Goal: Task Accomplishment & Management: Use online tool/utility

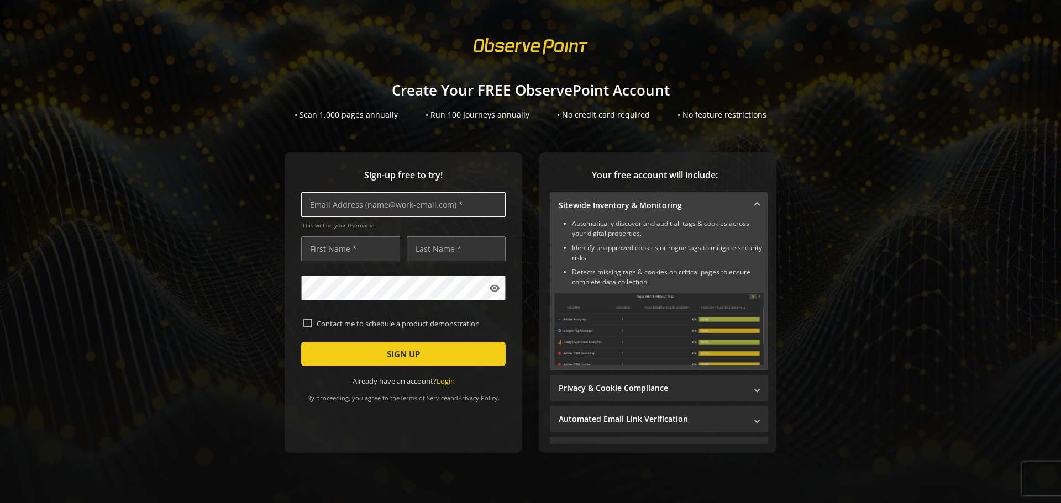
click at [328, 205] on input "text" at bounding box center [403, 204] width 204 height 25
type input "[EMAIL_ADDRESS][DOMAIN_NAME]"
type input "[PERSON_NAME]"
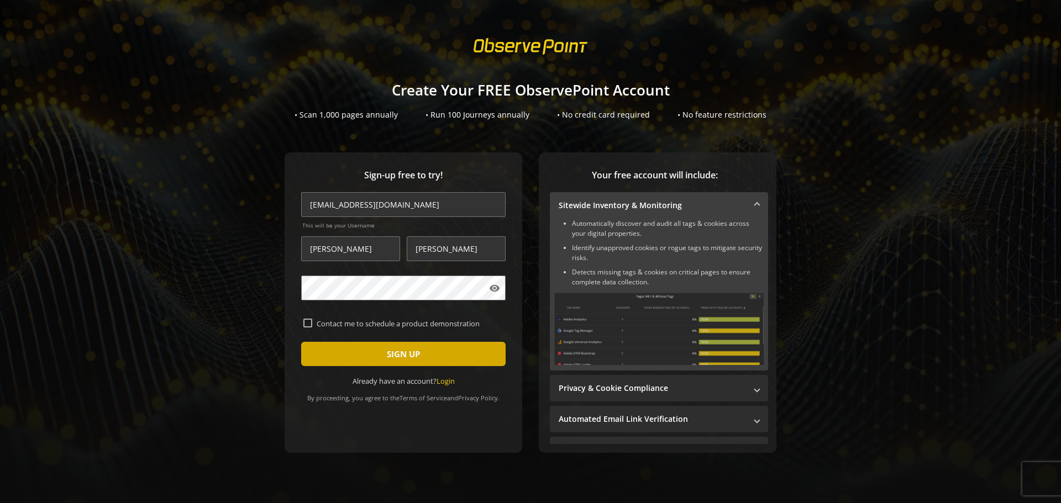
click at [392, 351] on span "SIGN UP" at bounding box center [403, 354] width 33 height 20
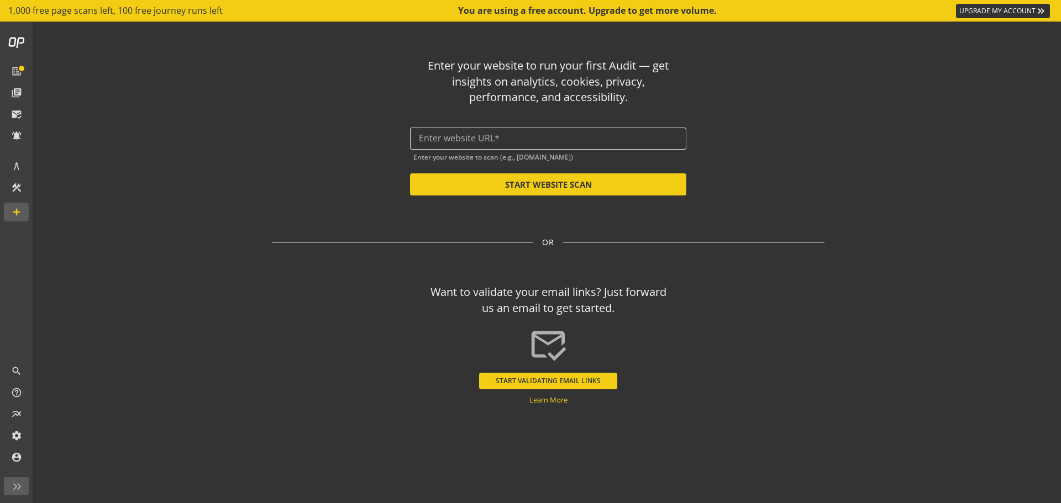
click at [482, 133] on div at bounding box center [548, 139] width 259 height 22
click at [541, 180] on button "START WEBSITE SCAN" at bounding box center [548, 184] width 276 height 22
type input "[URL][DOMAIN_NAME]"
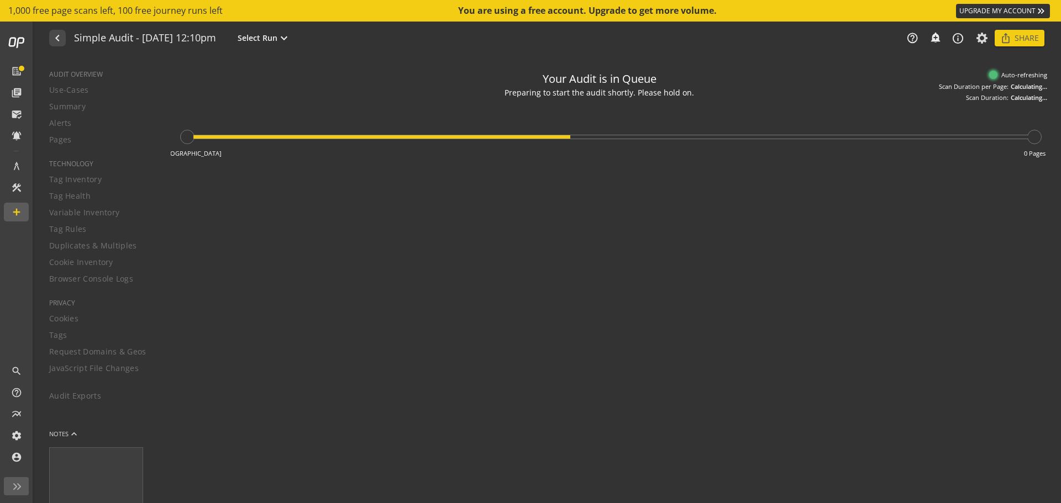
type textarea "Notes can include: -a description of what this audit is validating -changes in …"
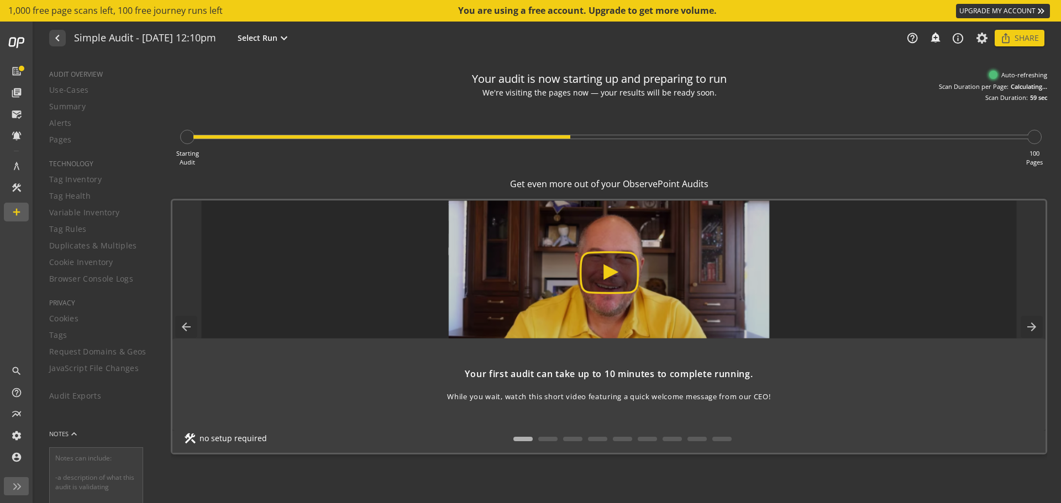
click at [608, 273] on img at bounding box center [609, 270] width 816 height 138
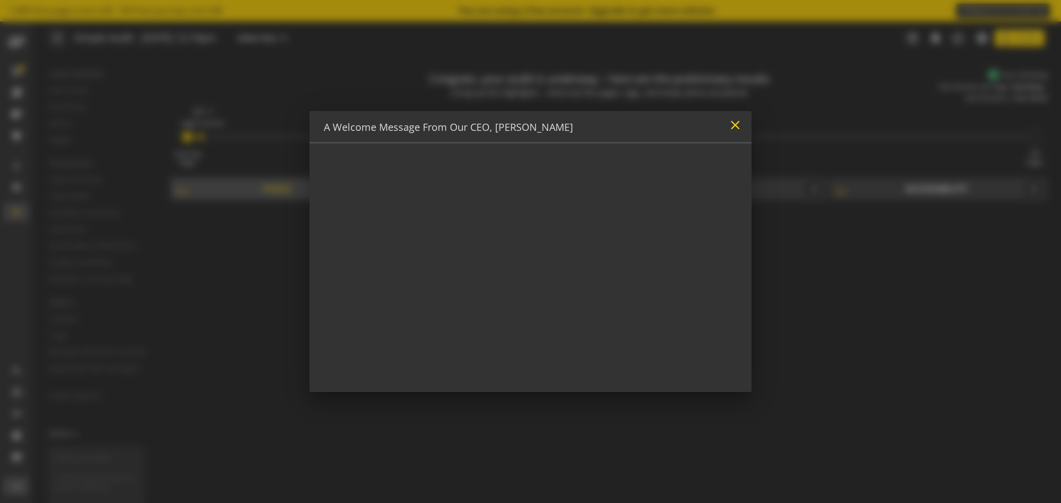
click at [736, 125] on mat-icon "close" at bounding box center [735, 125] width 15 height 15
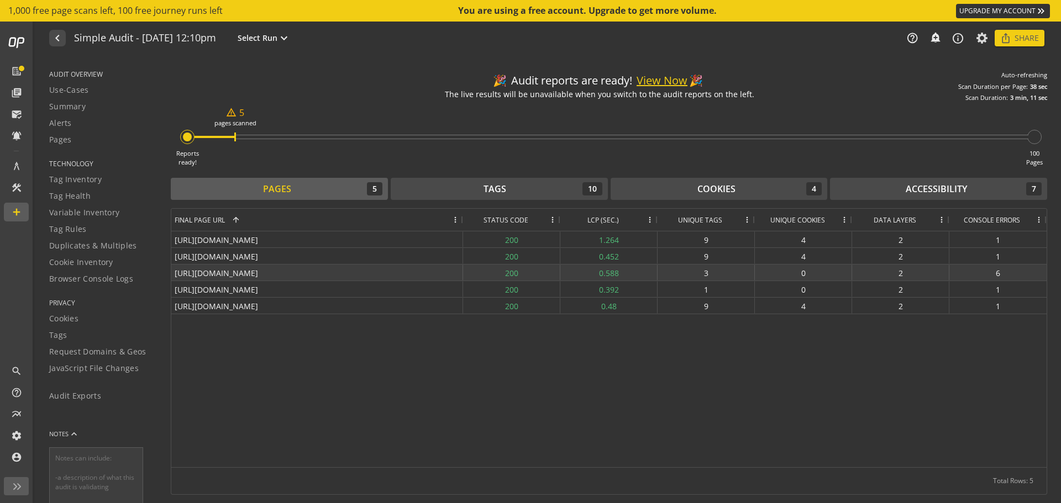
click at [997, 275] on div "6" at bounding box center [997, 273] width 97 height 16
click at [994, 219] on span "Console Errors" at bounding box center [992, 219] width 56 height 9
click at [994, 219] on span "Console Errors" at bounding box center [984, 219] width 56 height 9
click at [1037, 219] on span at bounding box center [1038, 219] width 9 height 9
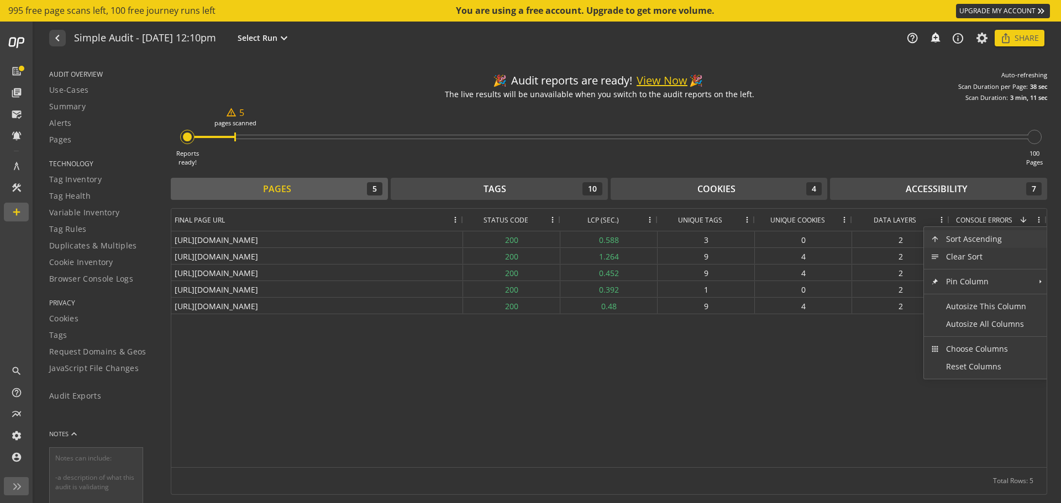
click at [992, 219] on span "Console Errors" at bounding box center [984, 219] width 56 height 9
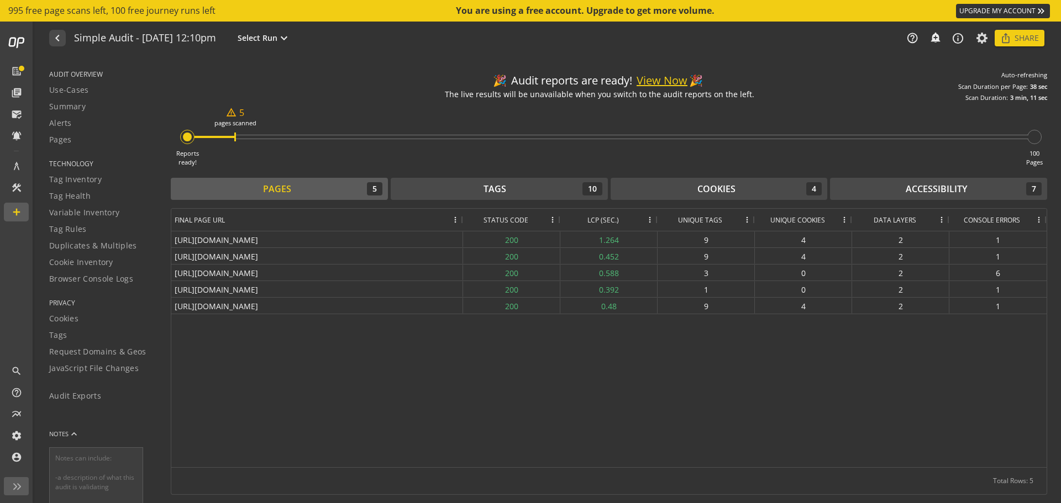
click at [656, 80] on button "View Now" at bounding box center [661, 81] width 51 height 16
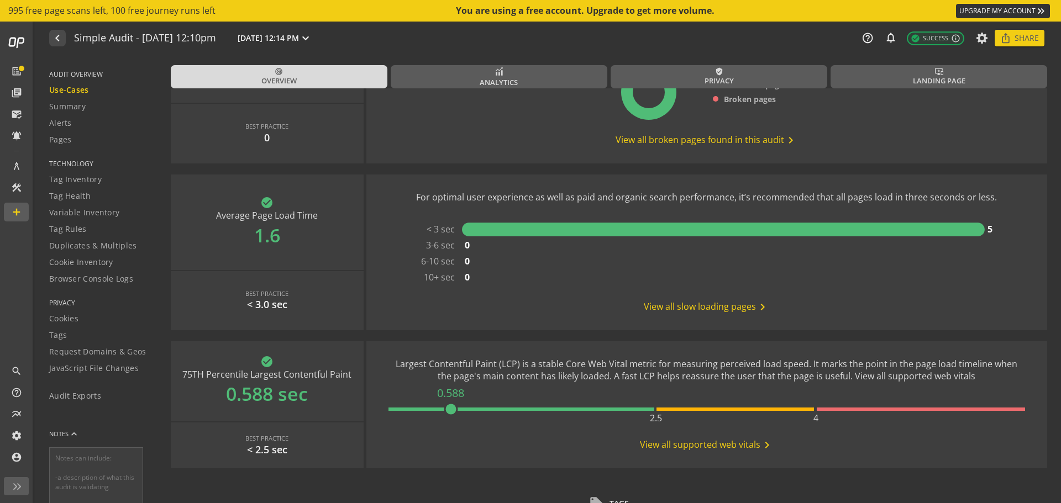
scroll to position [332, 0]
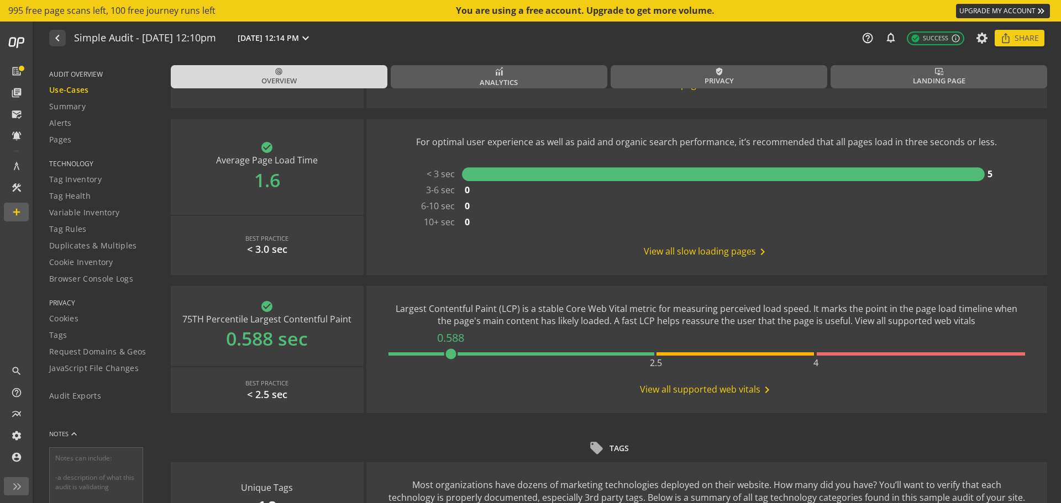
click at [714, 388] on span "View all supported web vitals chevron_right" at bounding box center [707, 389] width 134 height 13
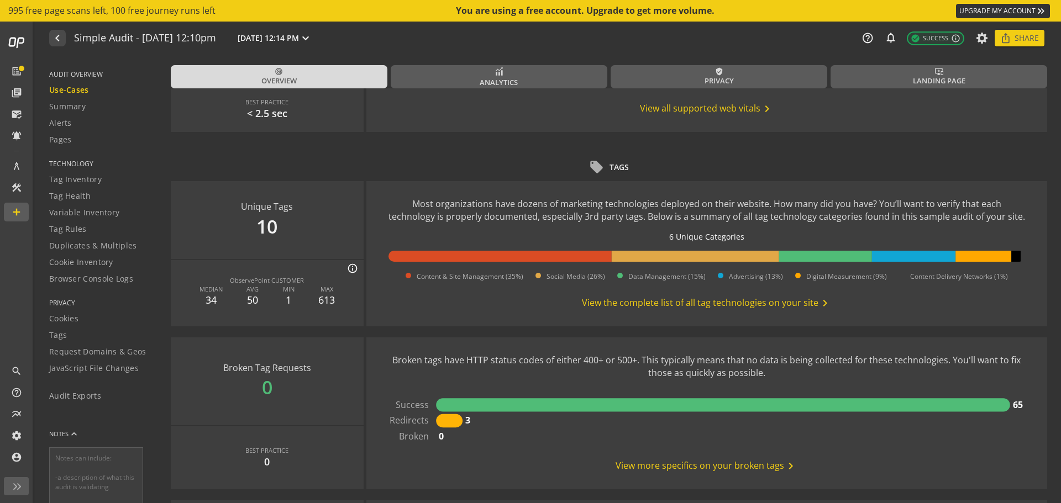
scroll to position [663, 0]
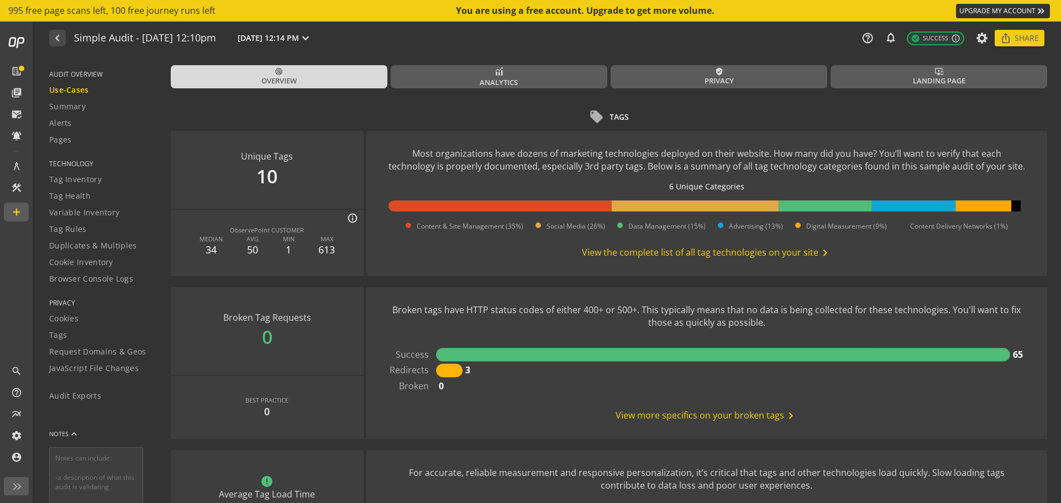
click at [448, 371] on rect at bounding box center [449, 370] width 27 height 13
click at [414, 370] on text "Redirects" at bounding box center [409, 370] width 39 height 12
click at [668, 414] on span "View more specifics on your broken tags chevron_right" at bounding box center [706, 415] width 182 height 13
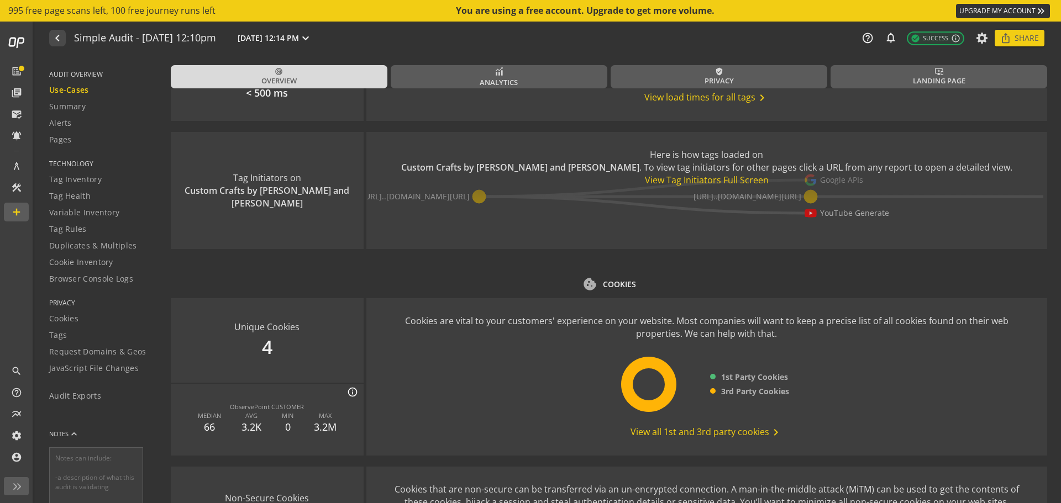
scroll to position [1216, 0]
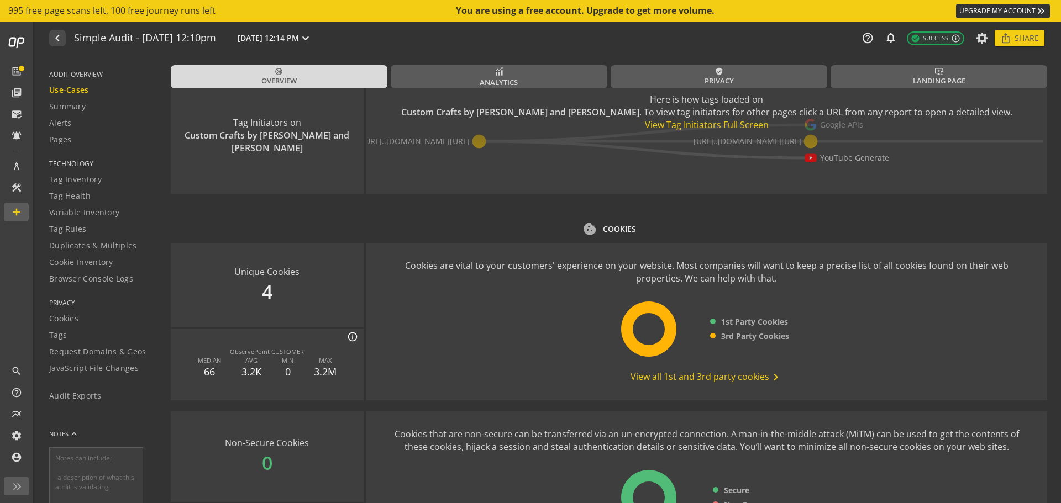
click at [671, 378] on span "View all 1st and 3rd party cookies chevron_right" at bounding box center [706, 377] width 152 height 13
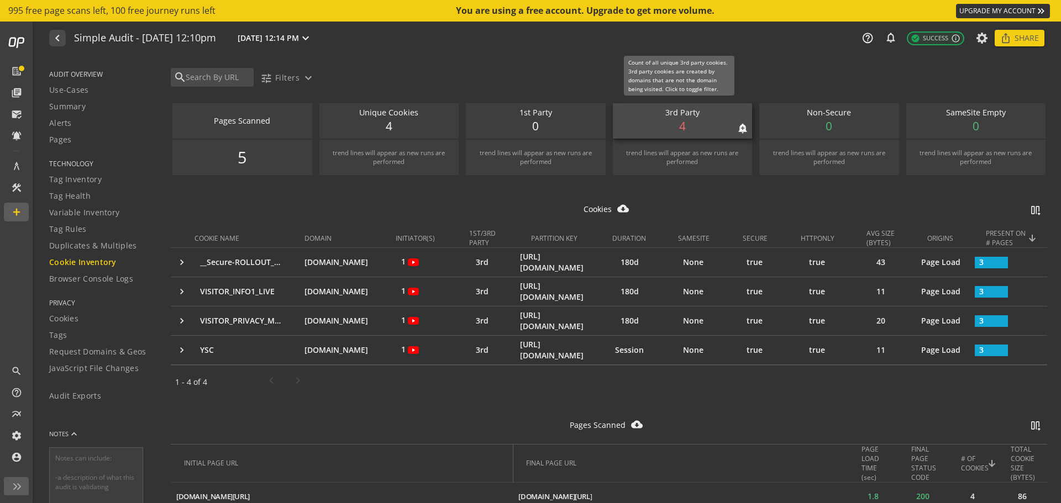
click at [666, 126] on div "3rd Party notifications_none add_alert 4" at bounding box center [683, 120] width 140 height 35
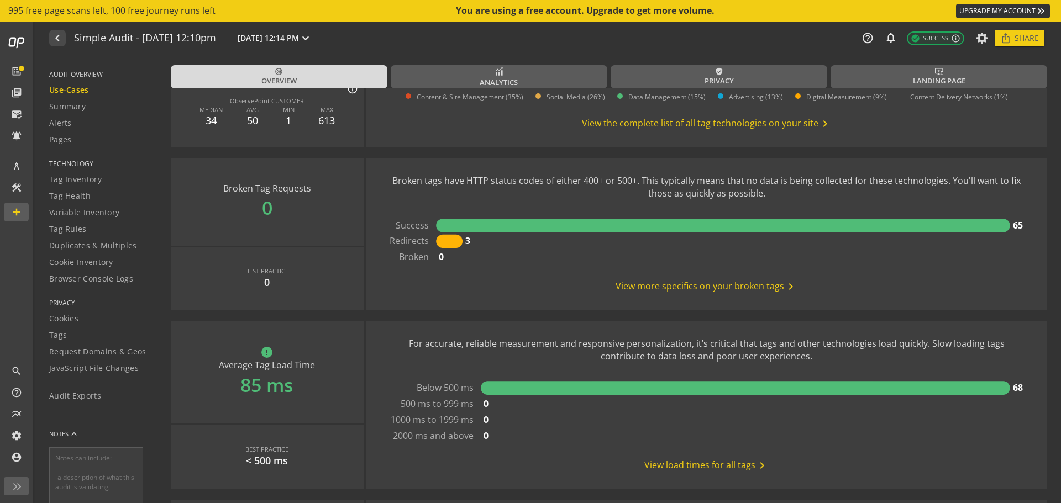
scroll to position [743, 0]
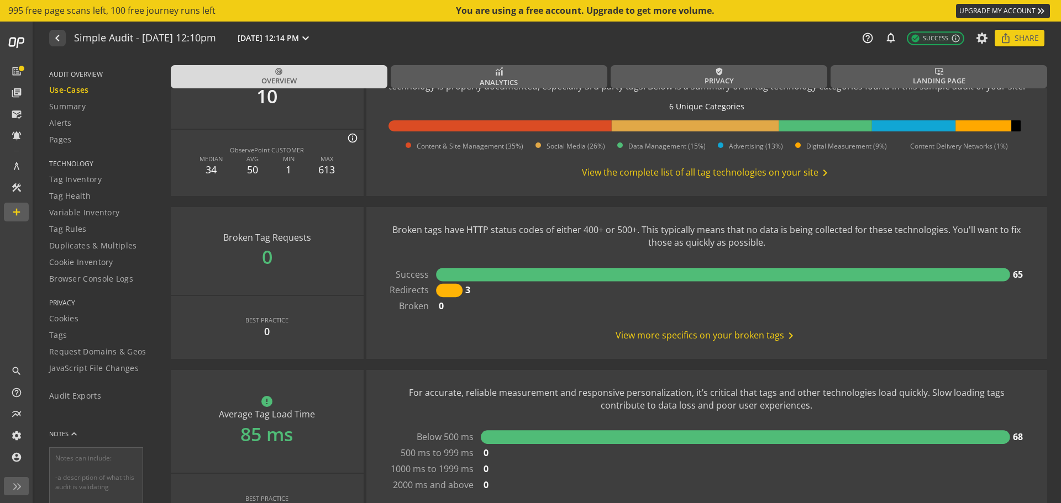
click at [443, 290] on rect at bounding box center [449, 290] width 27 height 13
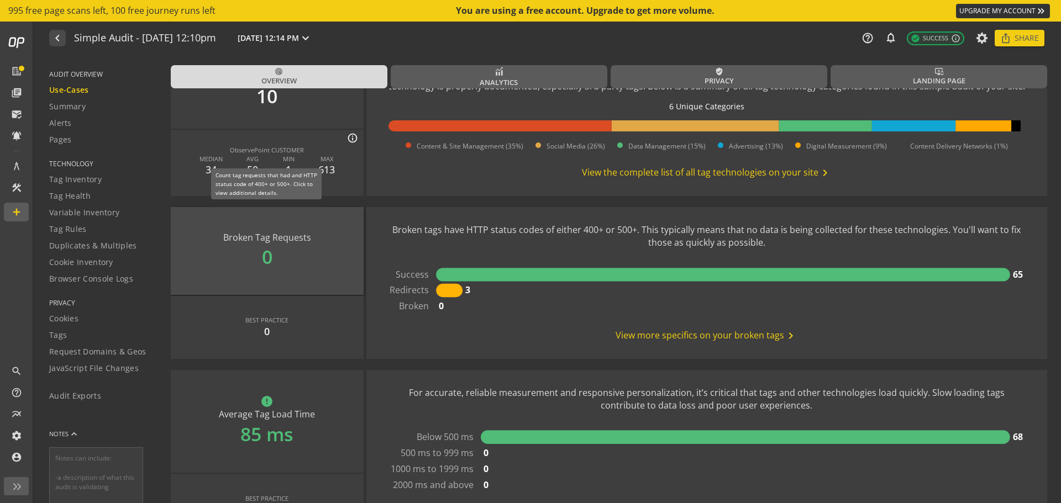
click at [281, 237] on div "Broken Tag Requests 0" at bounding box center [267, 251] width 193 height 88
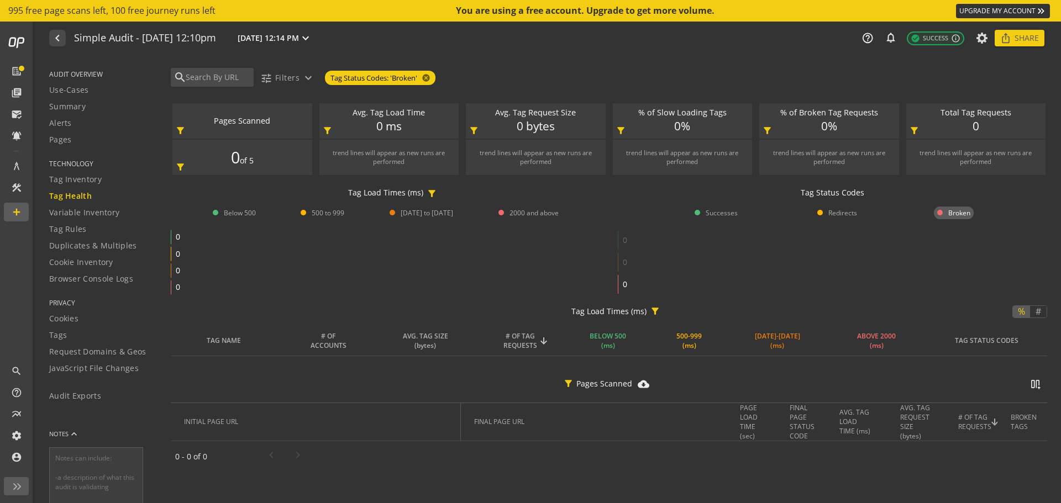
click at [953, 214] on span "Broken" at bounding box center [959, 212] width 22 height 9
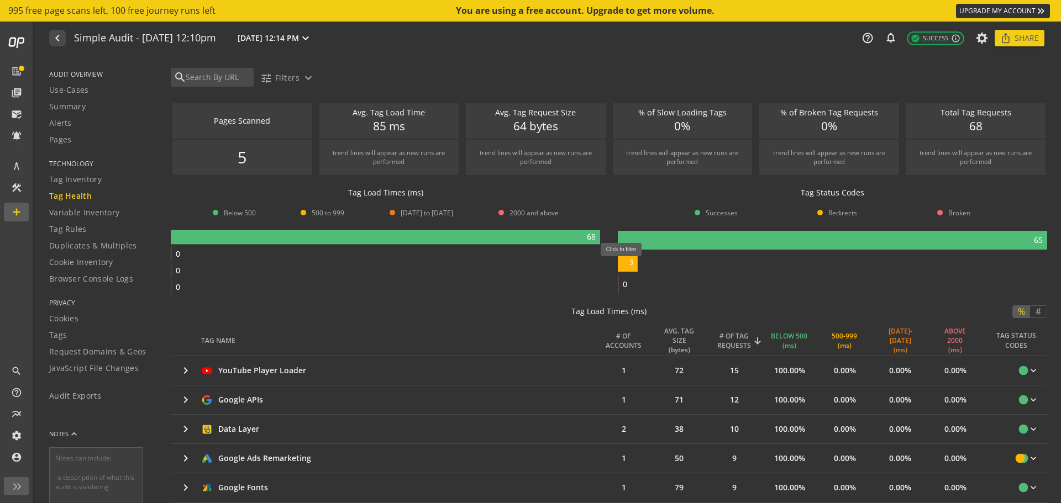
click at [625, 262] on rect at bounding box center [628, 262] width 20 height 19
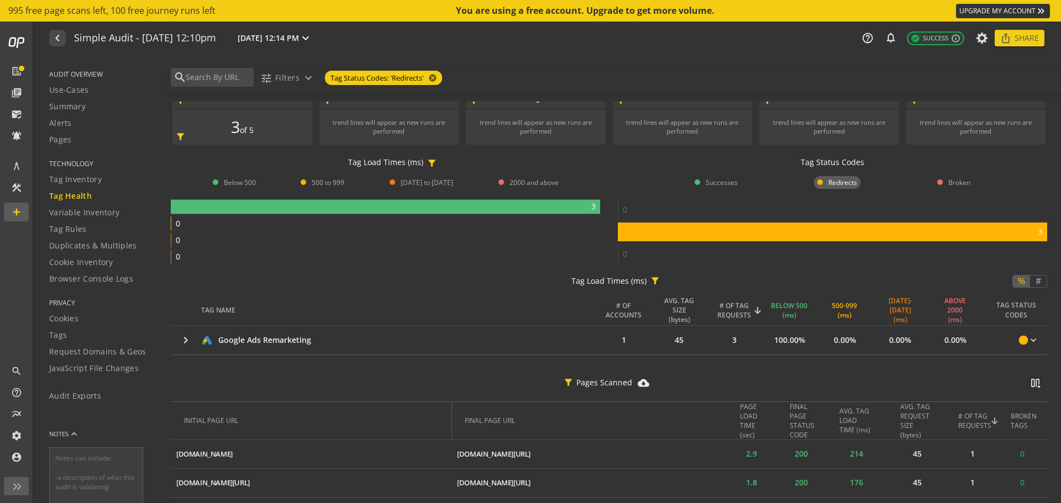
scroll to position [86, 0]
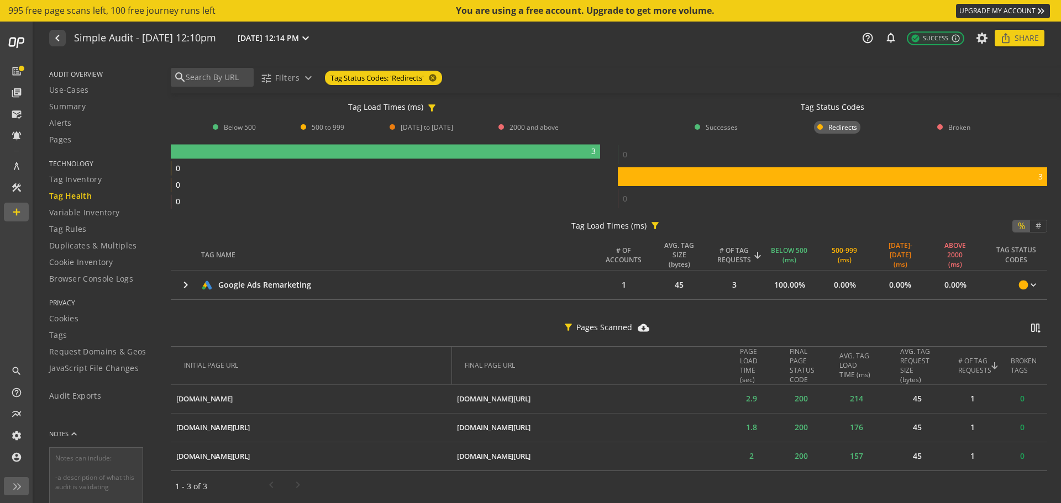
click at [828, 129] on span "Redirects" at bounding box center [842, 127] width 29 height 9
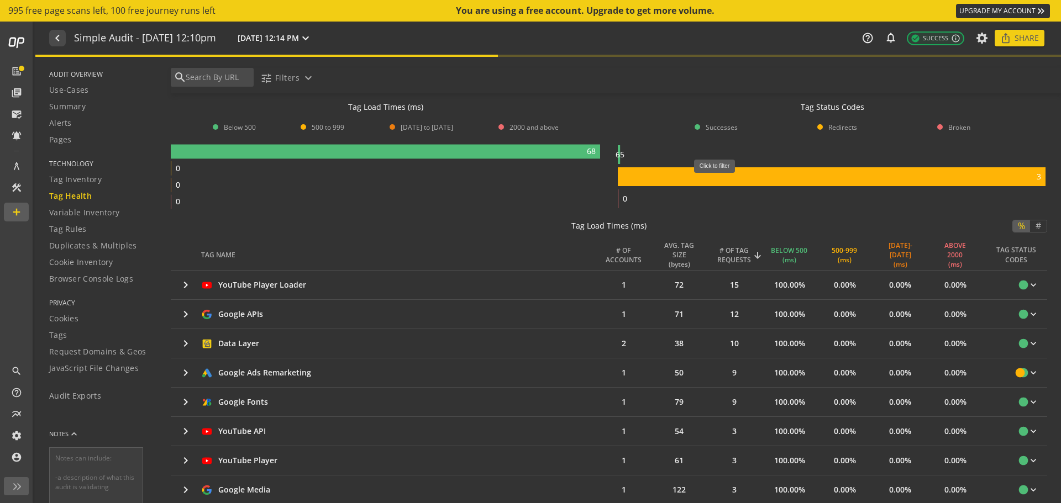
click at [718, 179] on rect at bounding box center [832, 176] width 428 height 19
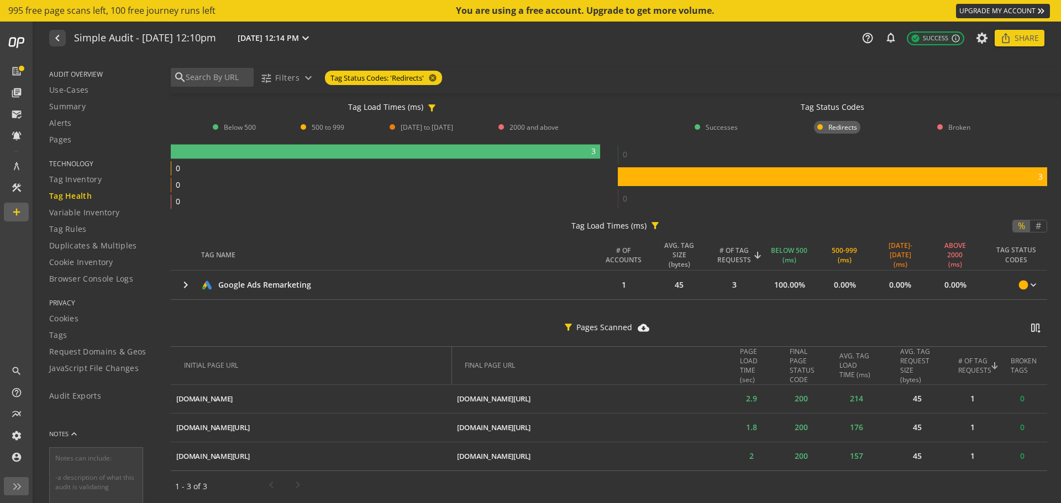
click at [832, 129] on span "Redirects" at bounding box center [842, 127] width 29 height 9
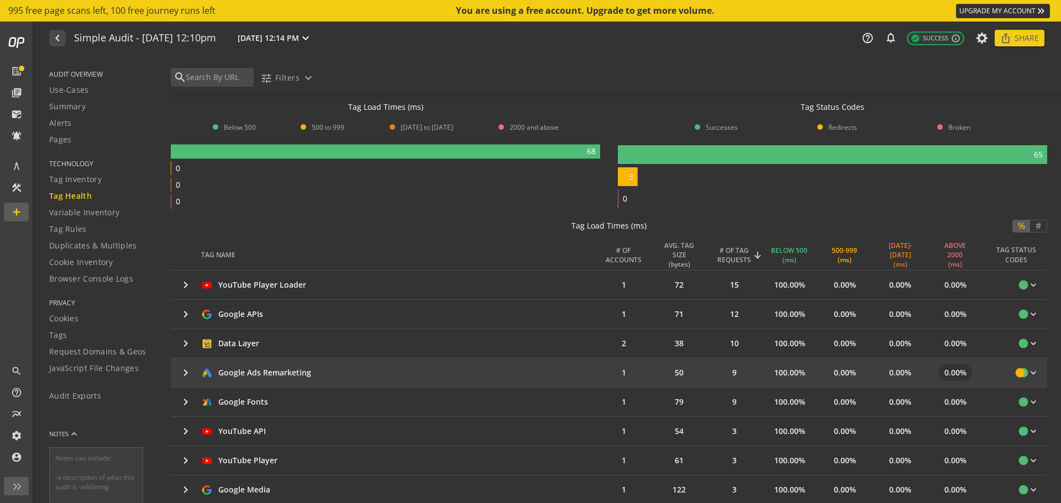
click at [963, 372] on div "0.00%" at bounding box center [955, 373] width 33 height 17
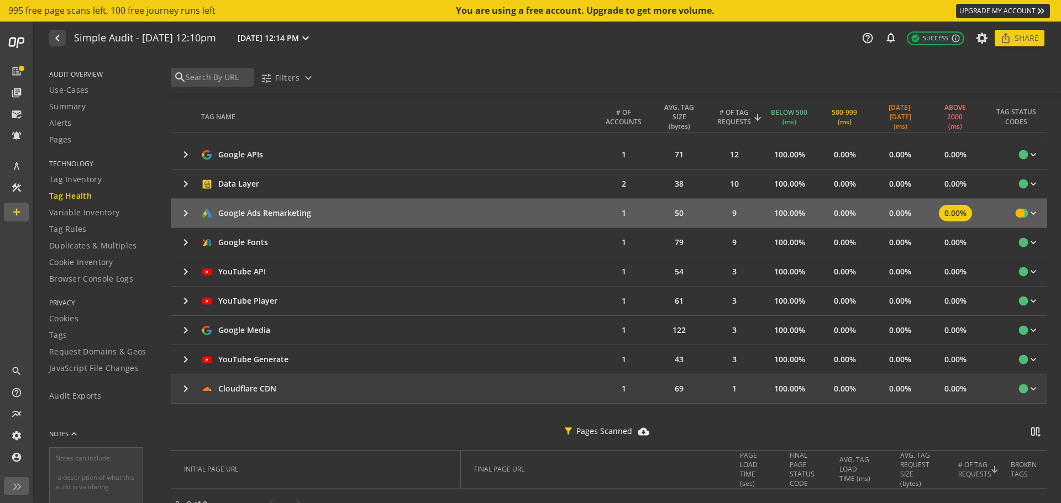
scroll to position [263, 0]
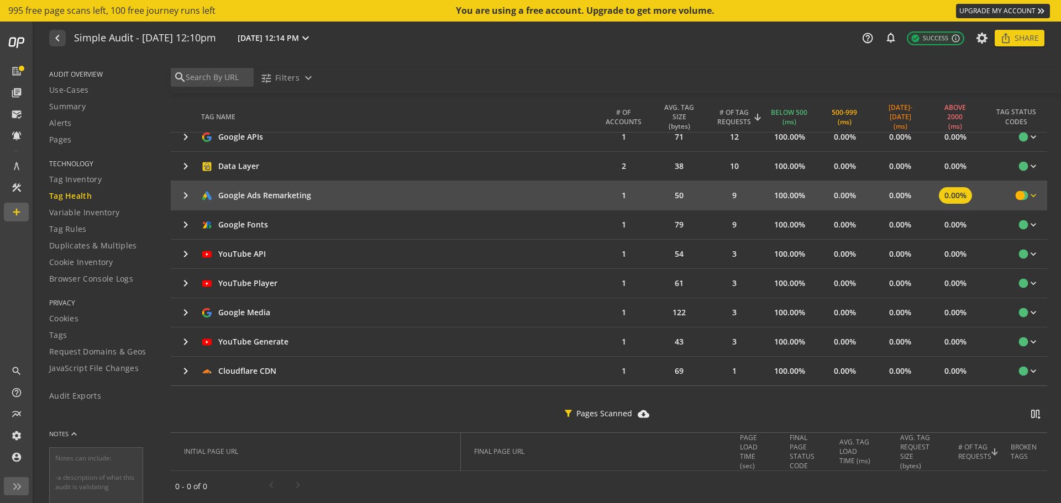
click at [1014, 195] on mat-icon "circle" at bounding box center [1019, 195] width 11 height 11
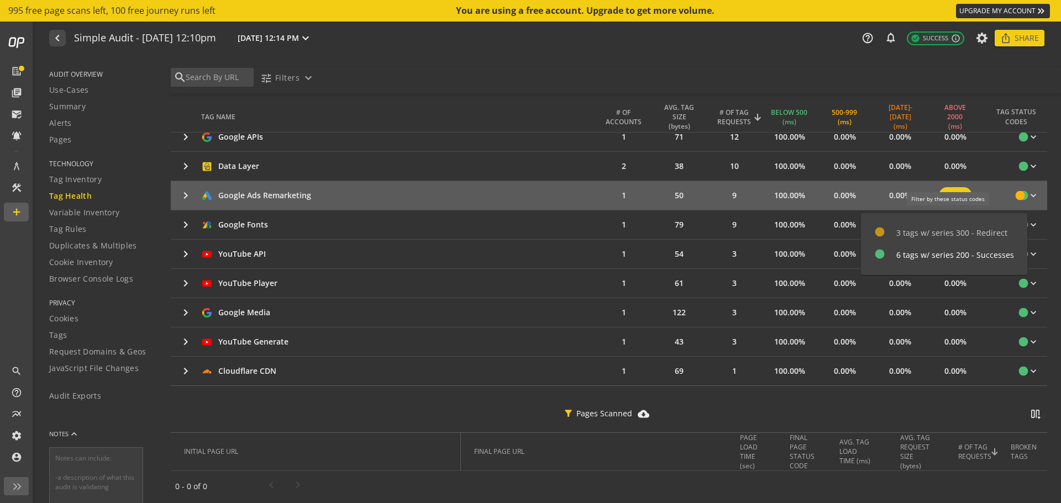
click at [956, 232] on div "3 tags w/ series 300 - Redirect" at bounding box center [951, 233] width 111 height 11
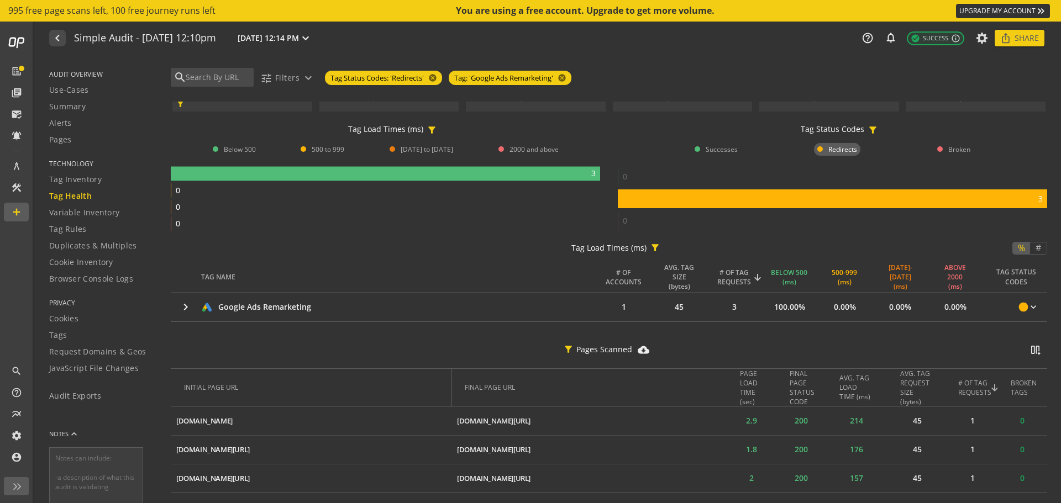
scroll to position [86, 0]
